Goal: Check status: Check status

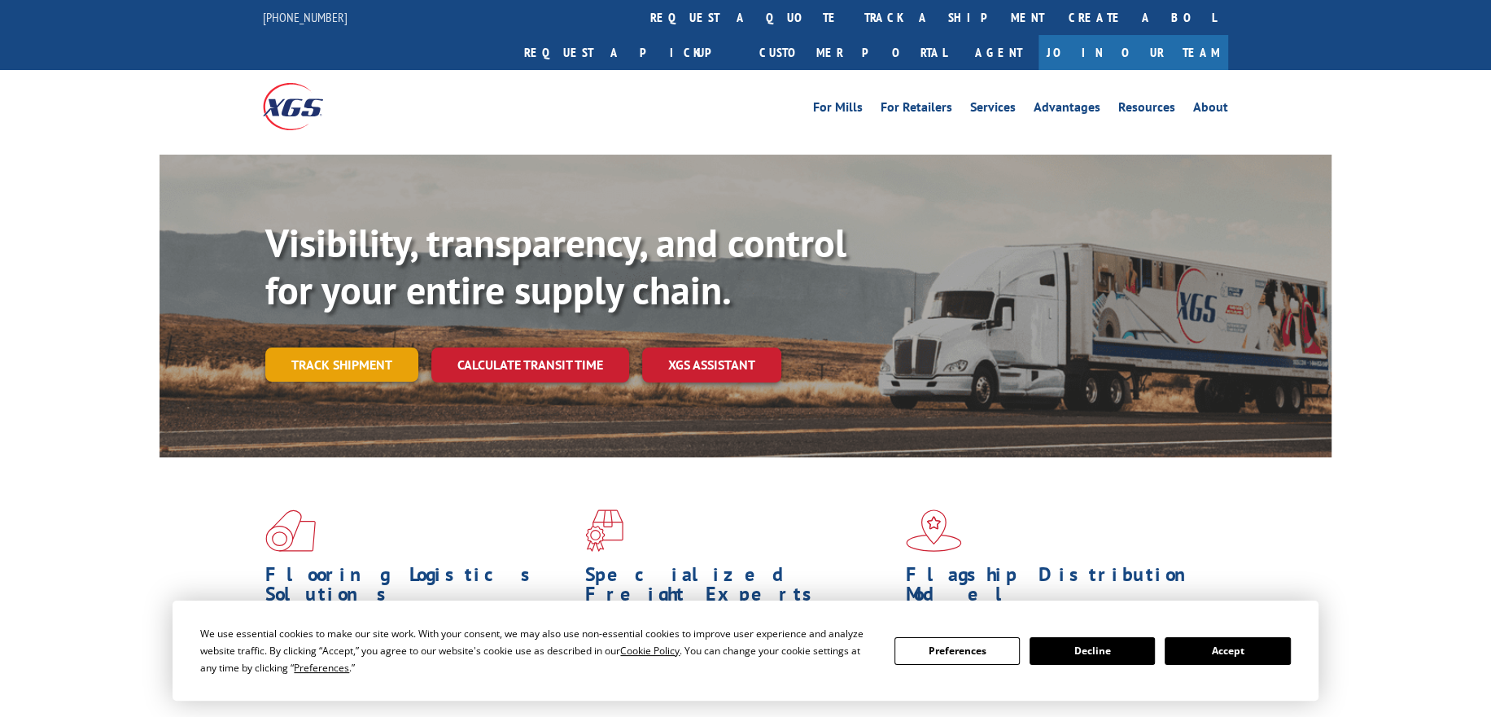
click at [348, 348] on link "Track shipment" at bounding box center [341, 365] width 153 height 34
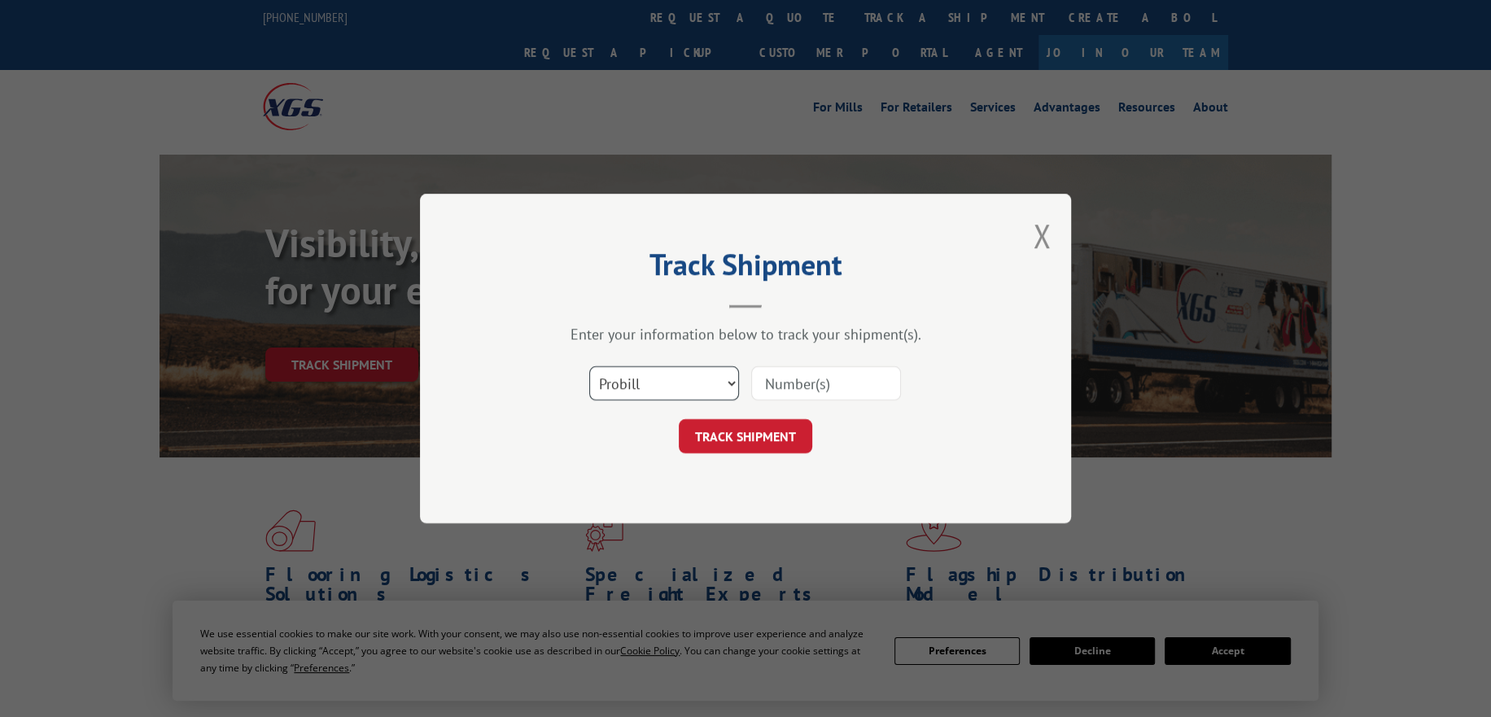
click at [664, 370] on select "Select category... Probill BOL PO" at bounding box center [664, 383] width 150 height 34
click at [589, 366] on select "Select category... Probill BOL PO" at bounding box center [664, 383] width 150 height 34
click at [674, 390] on select "Select category... Probill BOL PO" at bounding box center [664, 383] width 150 height 34
click at [589, 366] on select "Select category... Probill BOL PO" at bounding box center [664, 383] width 150 height 34
click at [625, 391] on select "Select category... Probill BOL PO" at bounding box center [664, 383] width 150 height 34
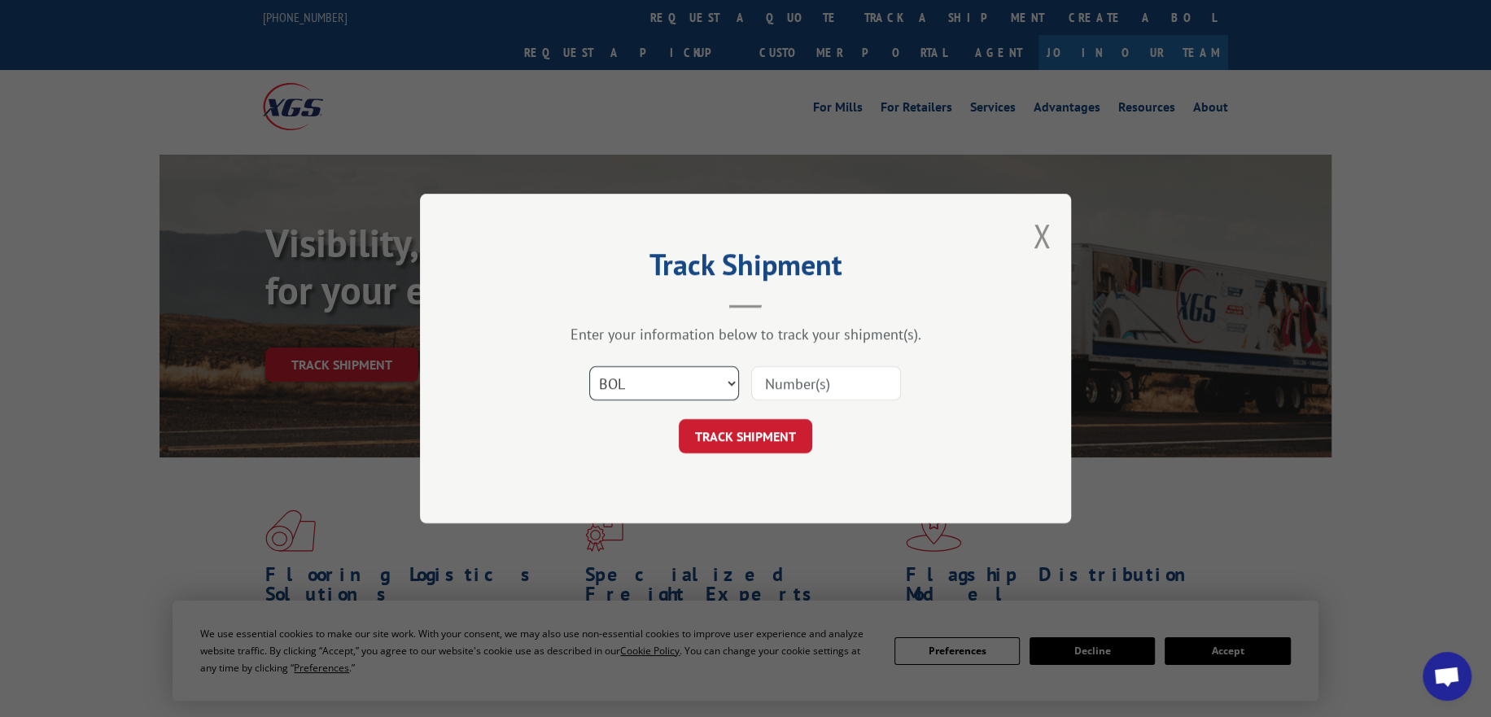
select select "po"
click at [589, 366] on select "Select category... Probill BOL PO" at bounding box center [664, 383] width 150 height 34
click at [757, 387] on input at bounding box center [826, 383] width 150 height 34
paste input "295681649"
type input "295681649"
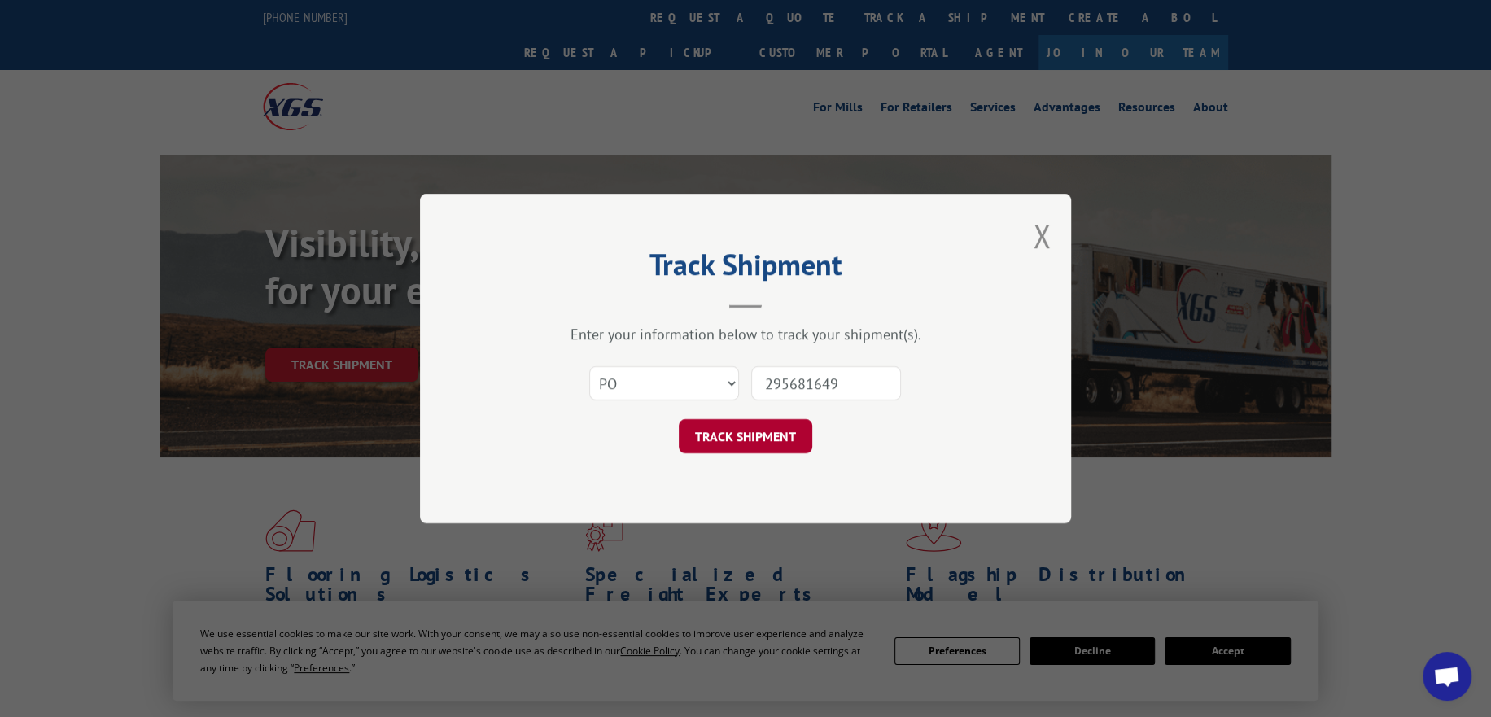
click at [736, 424] on button "TRACK SHIPMENT" at bounding box center [745, 436] width 133 height 34
